Goal: Task Accomplishment & Management: Complete application form

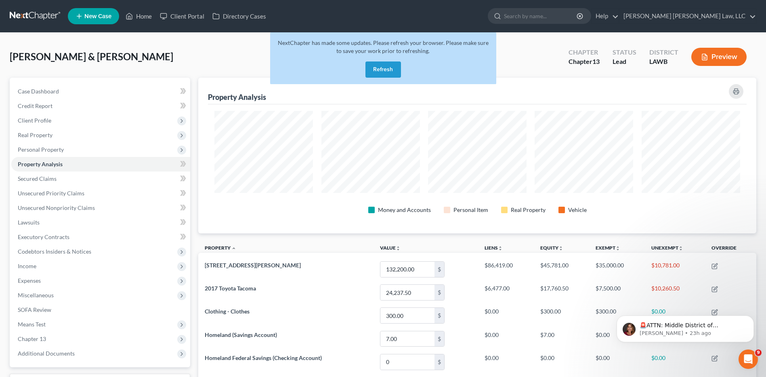
click at [391, 63] on button "Refresh" at bounding box center [384, 69] width 36 height 16
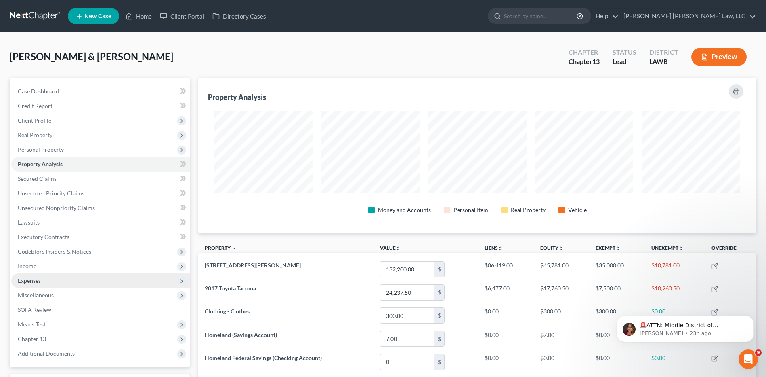
click at [34, 281] on span "Expenses" at bounding box center [29, 280] width 23 height 7
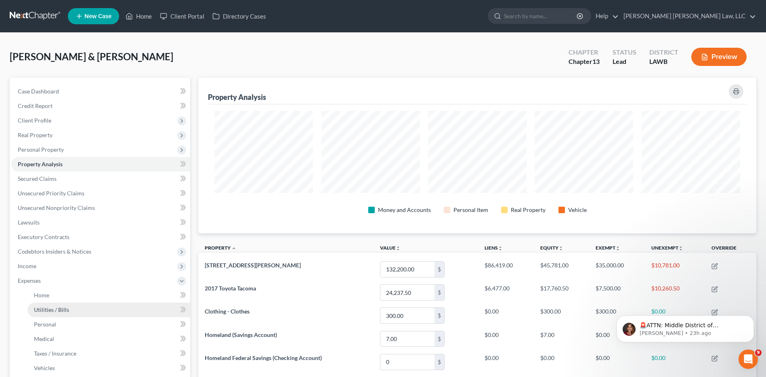
click at [48, 309] on span "Utilities / Bills" at bounding box center [51, 309] width 35 height 7
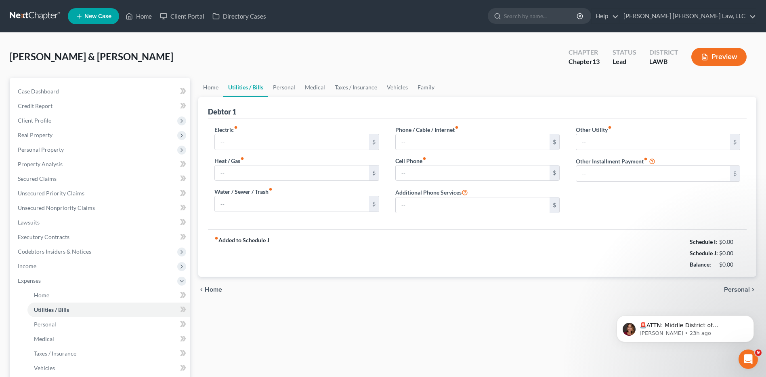
type input "150.00"
type input "0.00"
type input "45.00"
type input "0.00"
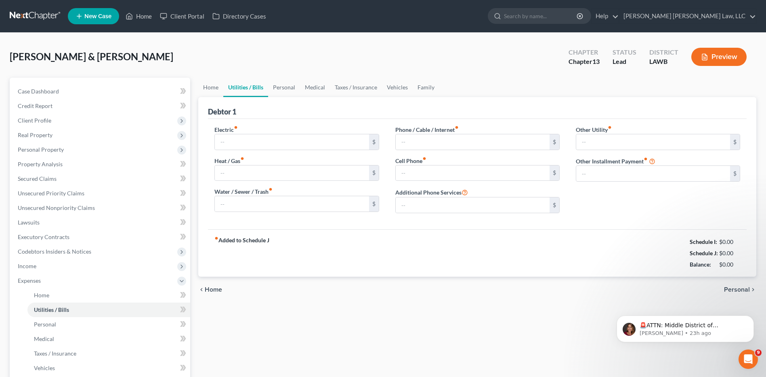
type input "0.00"
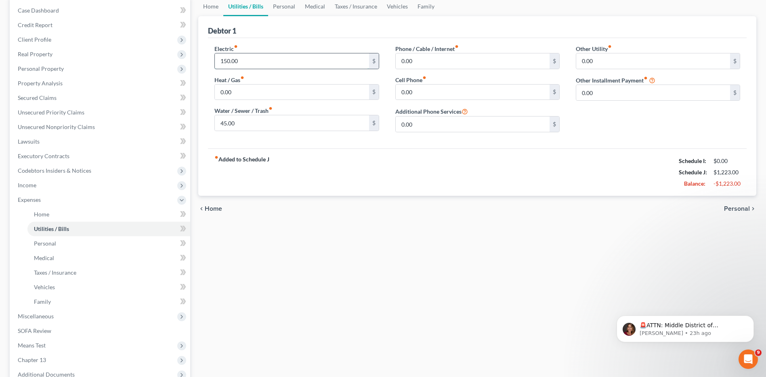
click at [245, 59] on input "150.00" at bounding box center [292, 60] width 154 height 15
type input "250.00"
click at [236, 121] on input "45.00" at bounding box center [292, 122] width 154 height 15
type input "35.00"
click at [448, 59] on input "0.00" at bounding box center [473, 60] width 154 height 15
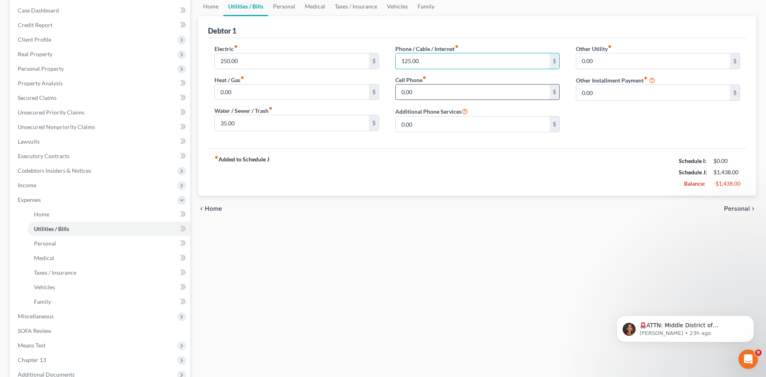
type input "125.00"
click at [422, 89] on input "0.00" at bounding box center [473, 91] width 154 height 15
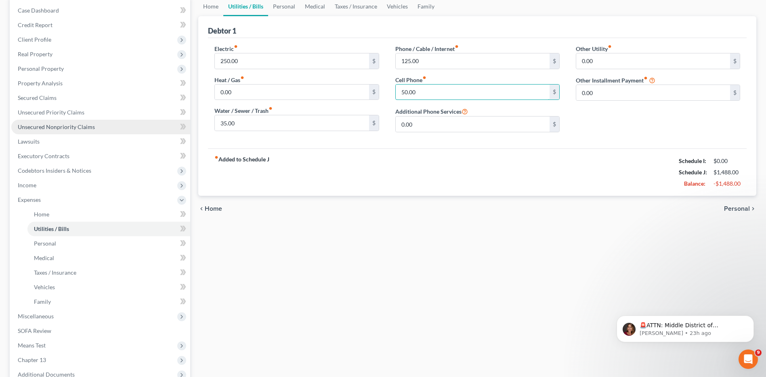
type input "50.00"
click at [66, 126] on span "Unsecured Nonpriority Claims" at bounding box center [56, 126] width 77 height 7
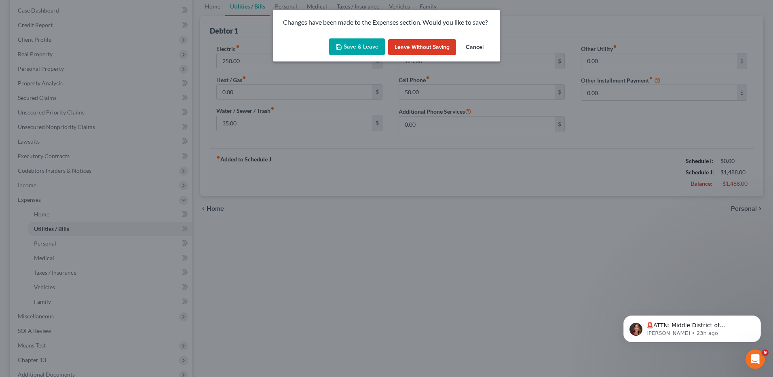
click at [340, 45] on icon "button" at bounding box center [338, 47] width 6 height 6
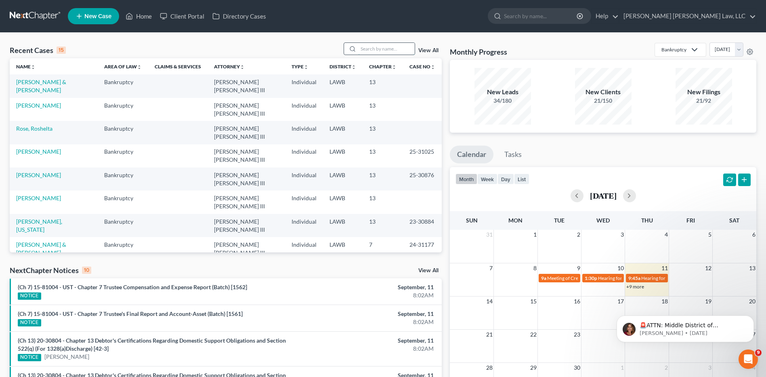
click at [380, 48] on input "search" at bounding box center [386, 49] width 57 height 12
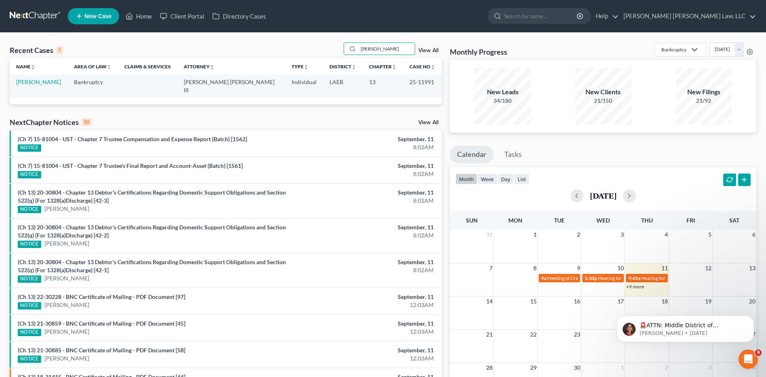
type input "[PERSON_NAME]"
